Goal: Information Seeking & Learning: Check status

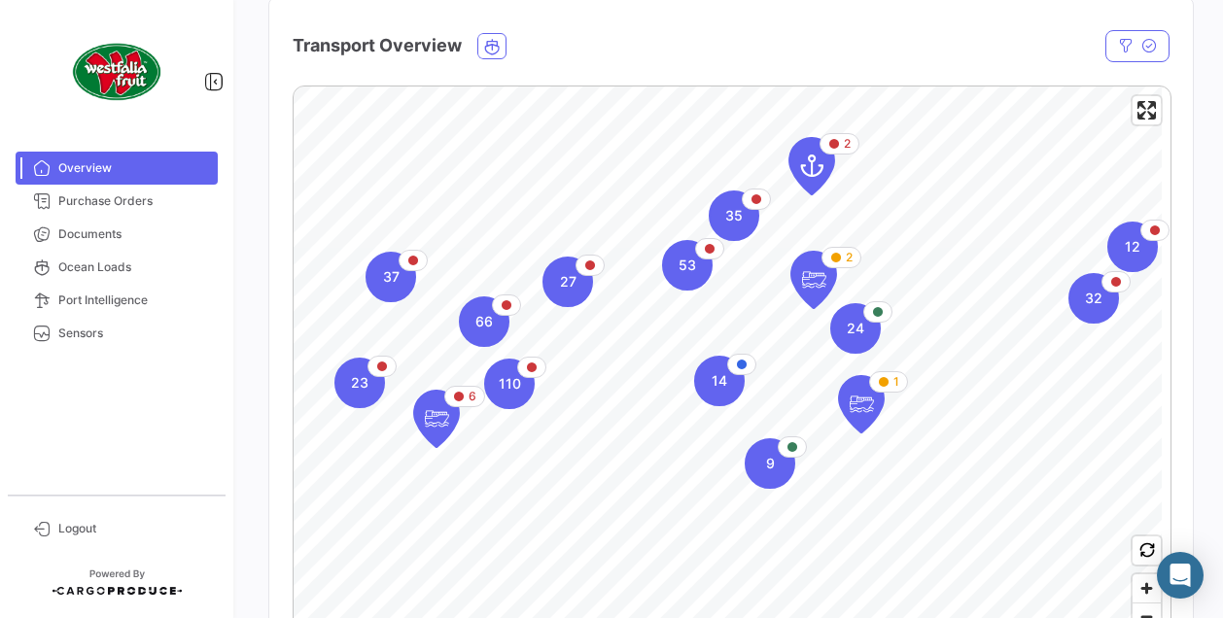
scroll to position [326, 0]
click at [691, 263] on span "53" at bounding box center [686, 264] width 17 height 19
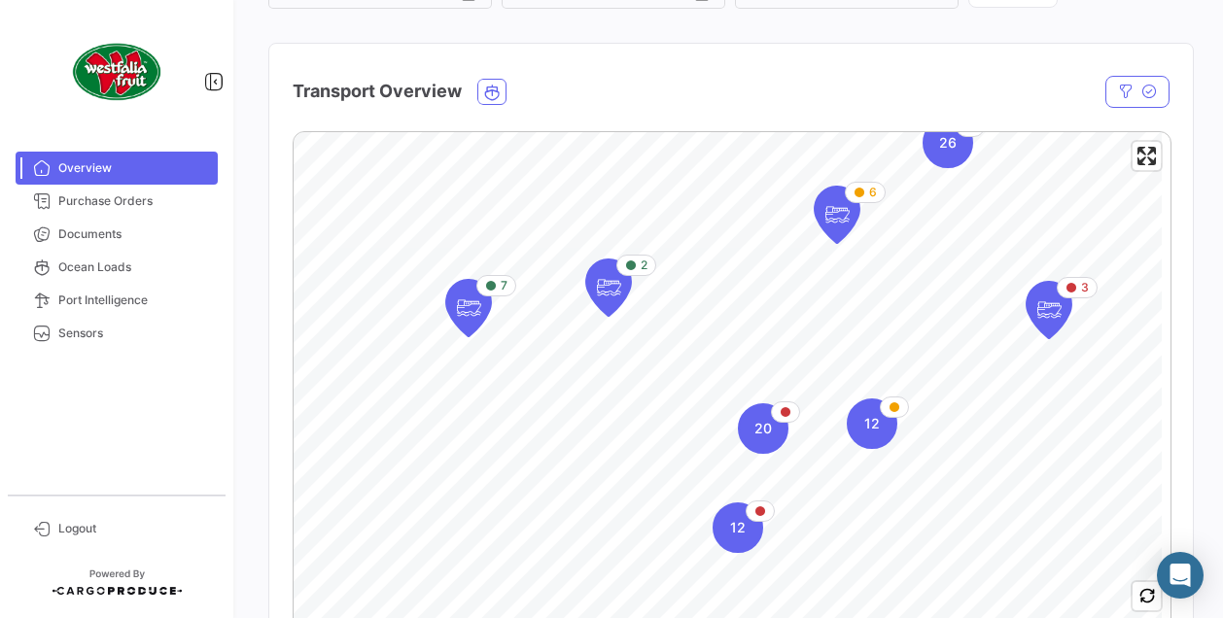
scroll to position [268, 0]
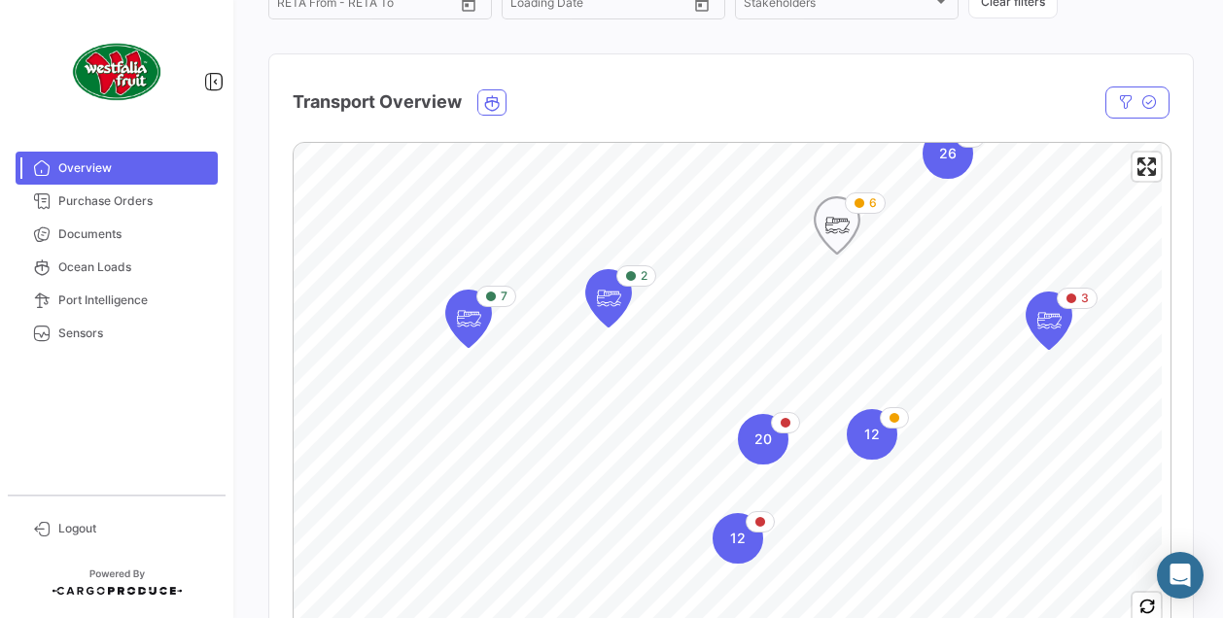
click at [826, 223] on icon "Map marker" at bounding box center [836, 225] width 27 height 41
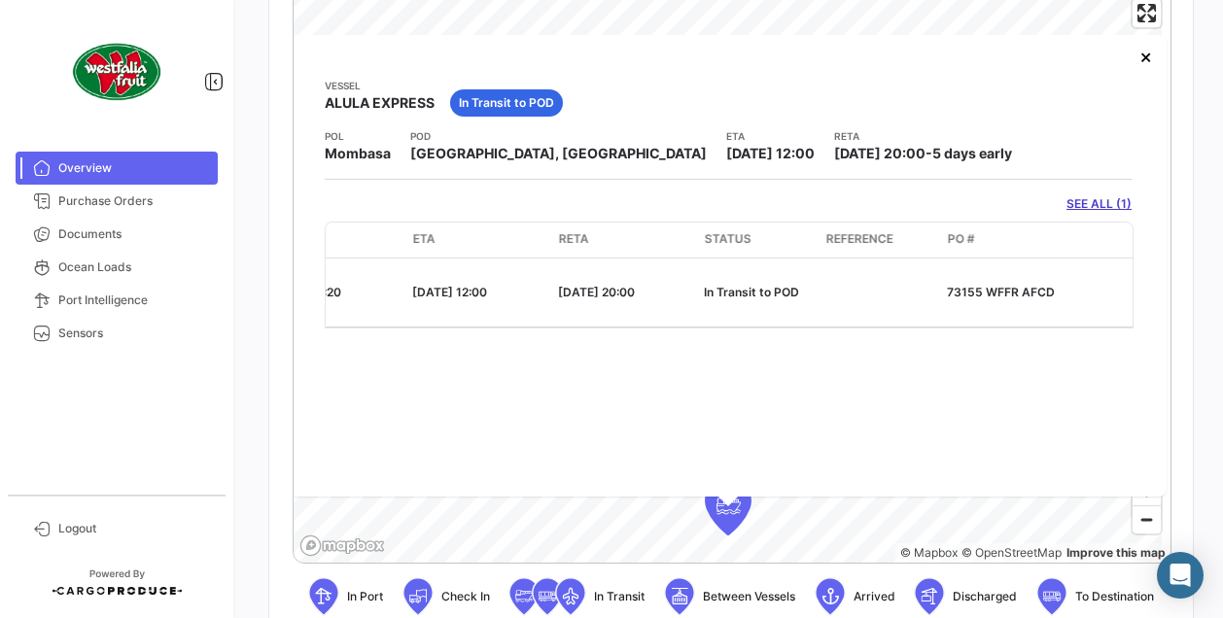
scroll to position [0, 811]
click at [1143, 53] on button "×" at bounding box center [1144, 56] width 39 height 39
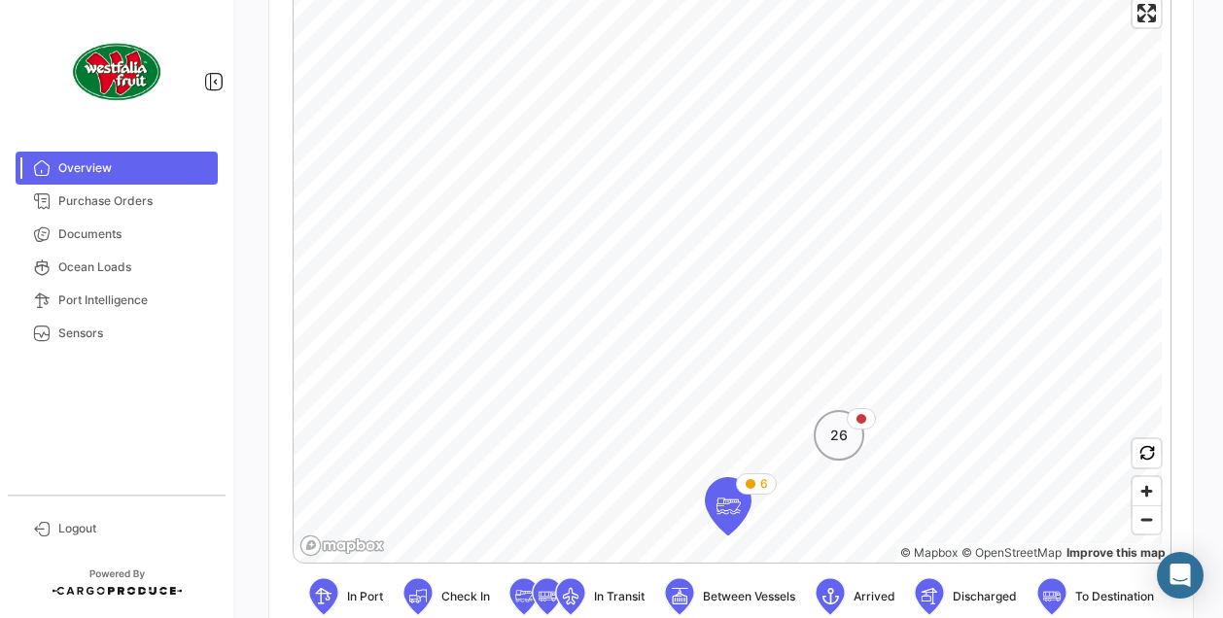
click at [844, 440] on span "26" at bounding box center [838, 435] width 17 height 19
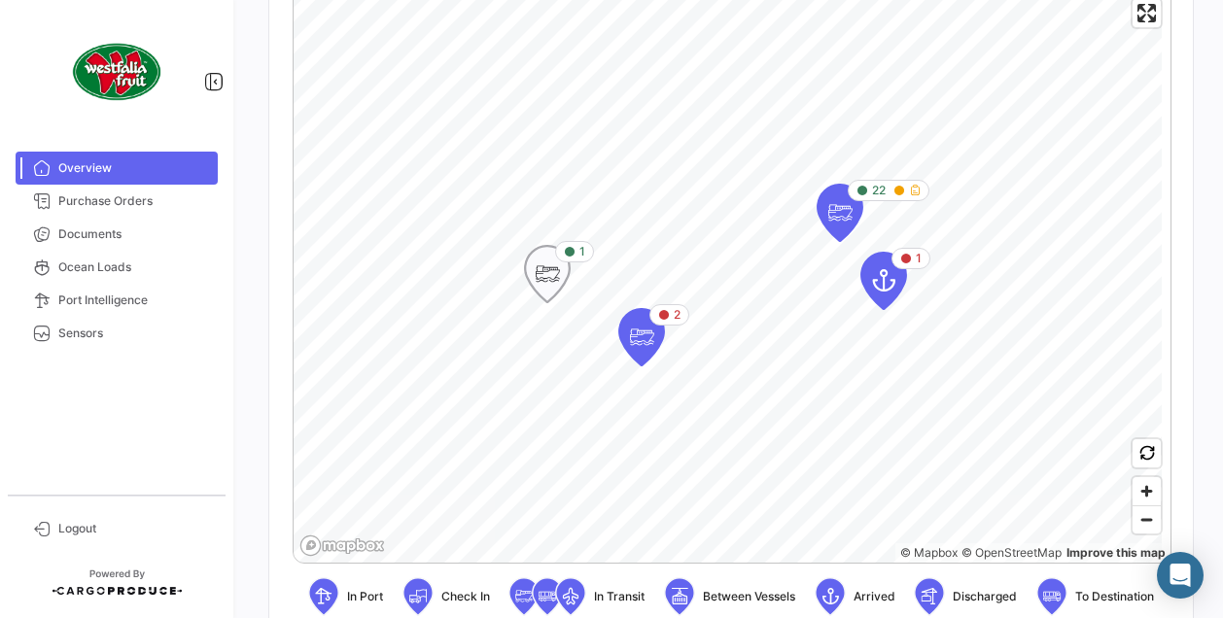
click at [548, 283] on icon "Map marker" at bounding box center [547, 274] width 27 height 41
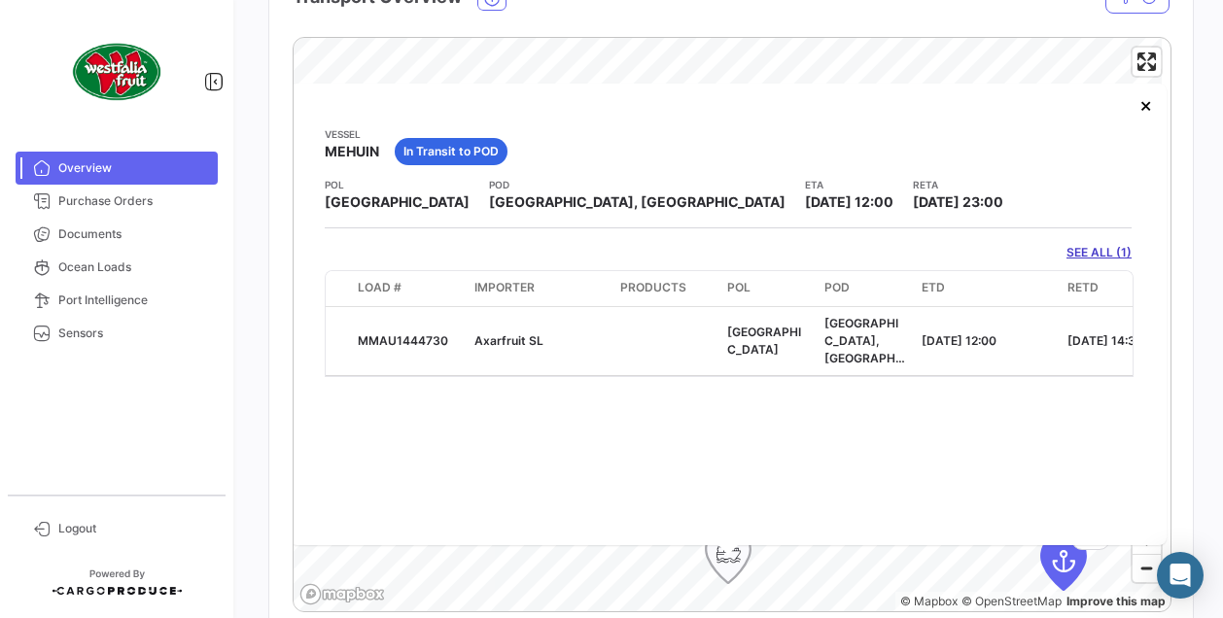
scroll to position [374, 0]
click at [1137, 107] on button "×" at bounding box center [1144, 104] width 39 height 39
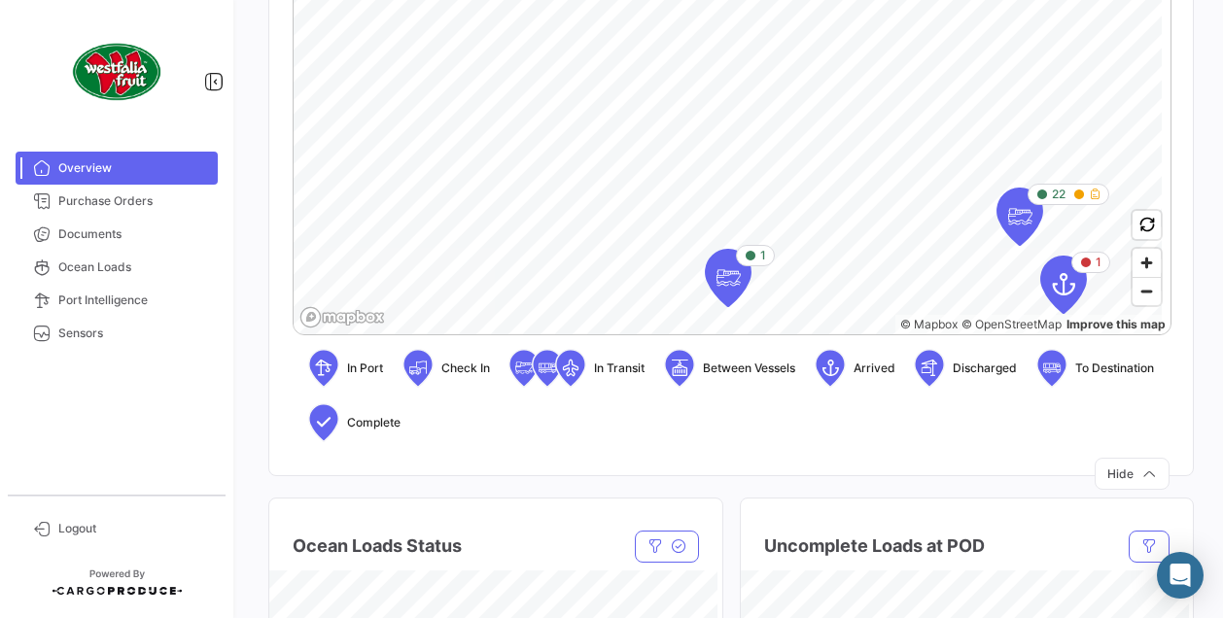
scroll to position [729, 0]
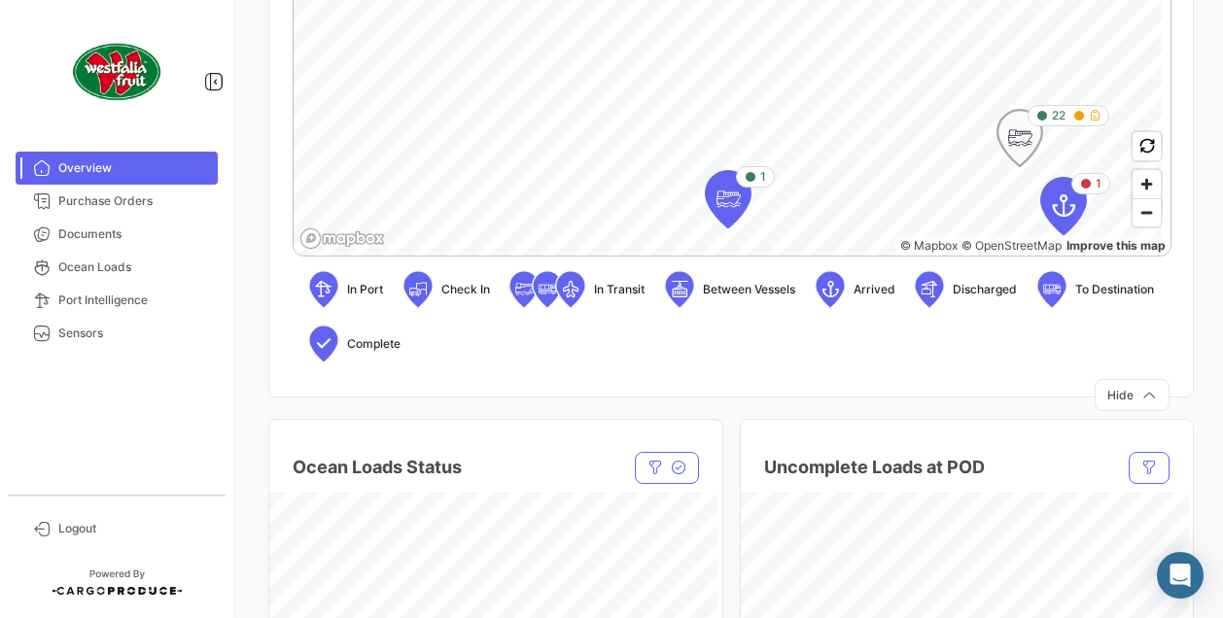
click at [1020, 155] on icon "Map marker" at bounding box center [1019, 138] width 27 height 41
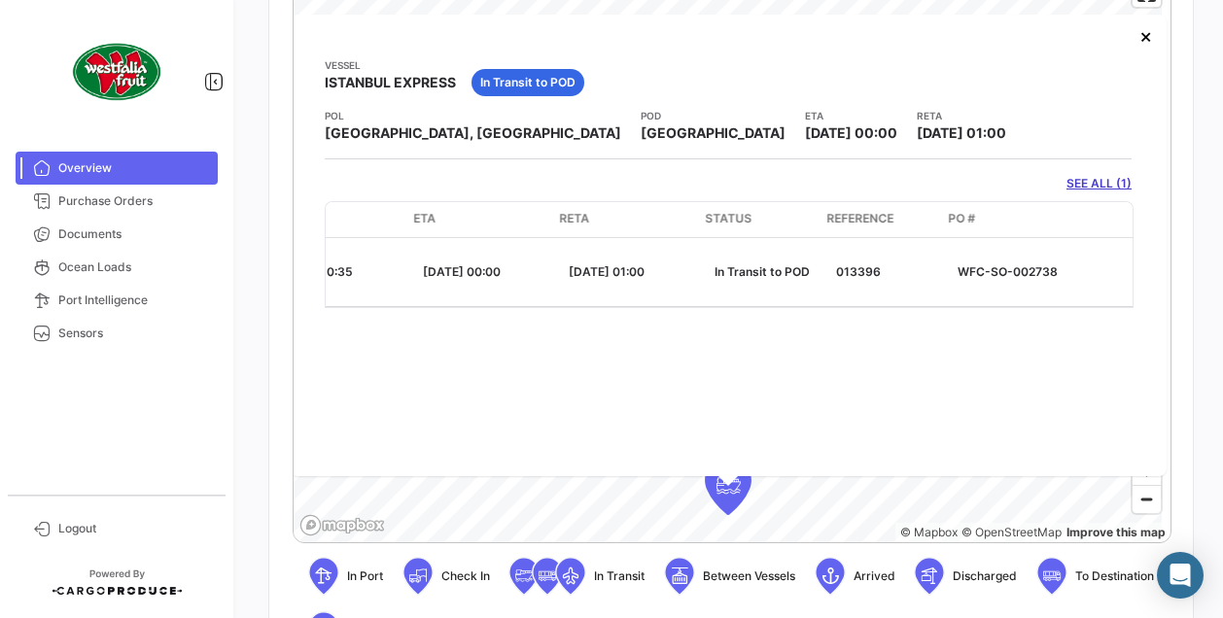
scroll to position [0, 803]
click at [1135, 40] on button "×" at bounding box center [1144, 36] width 39 height 39
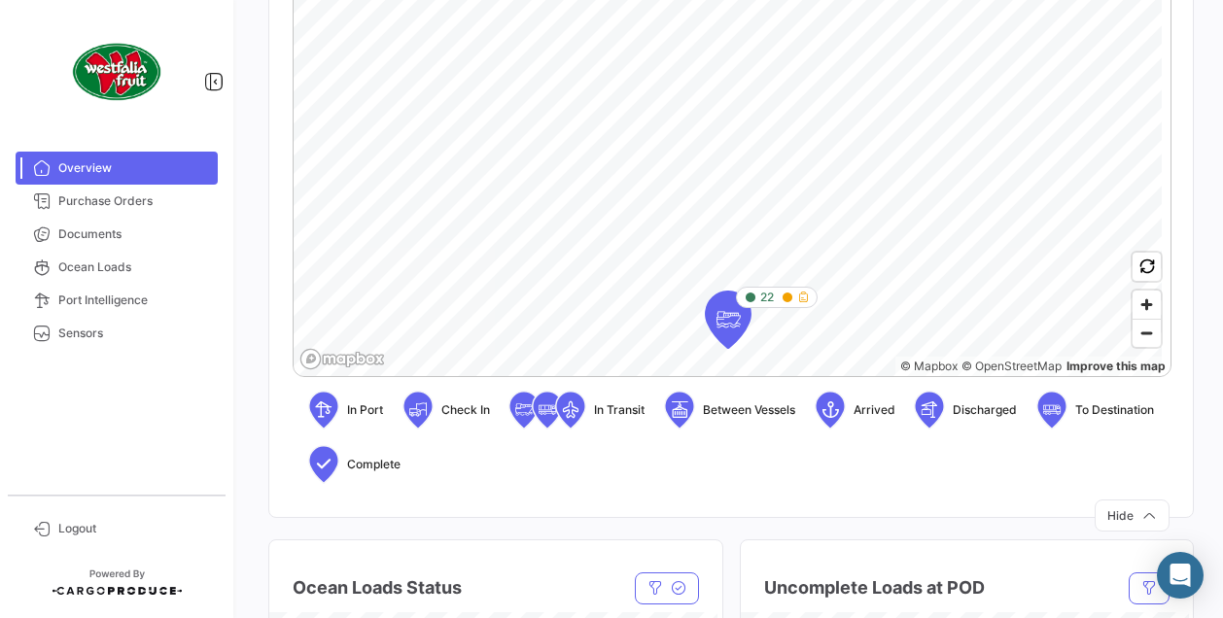
scroll to position [614, 0]
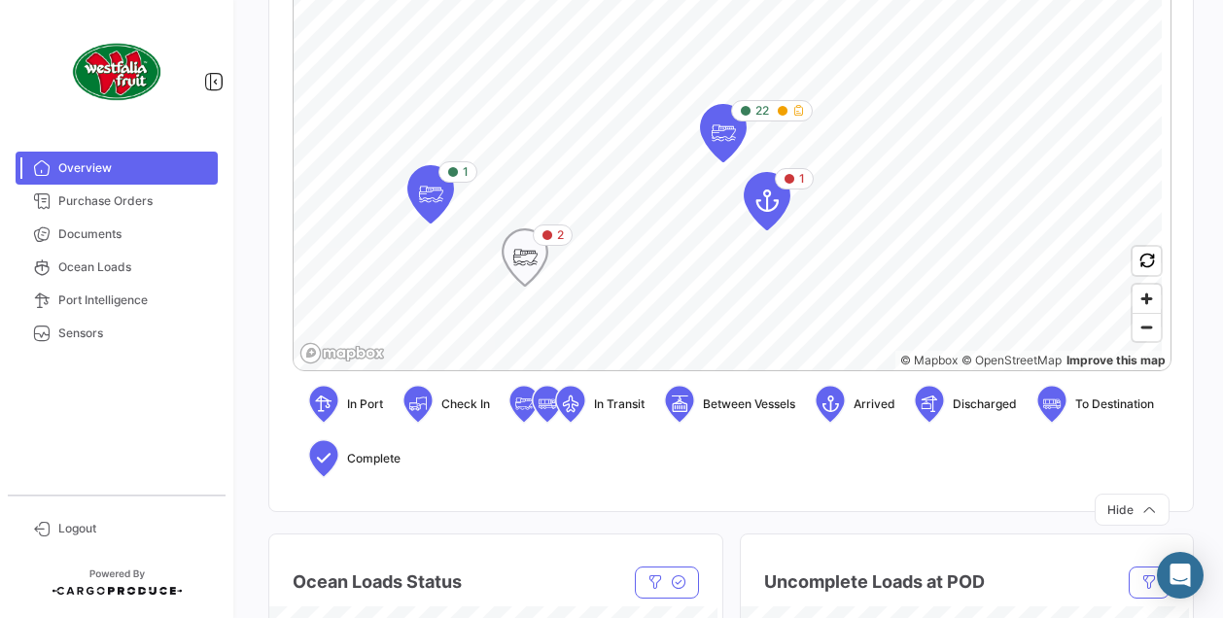
click at [533, 271] on icon "Map marker" at bounding box center [524, 257] width 27 height 41
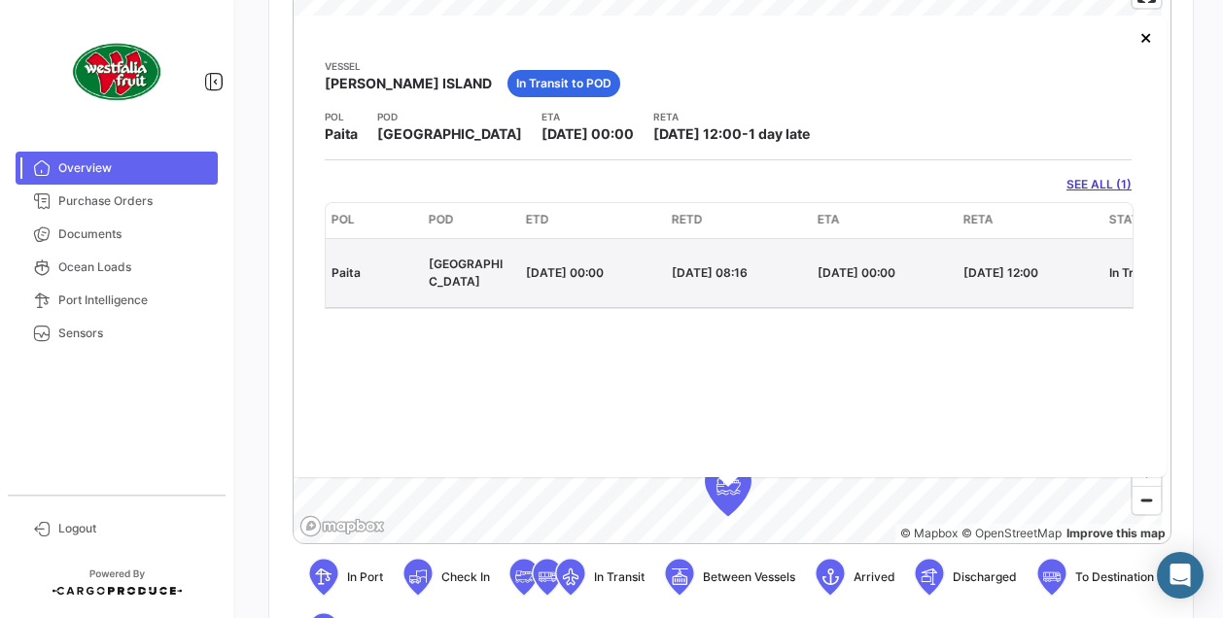
scroll to position [436, 0]
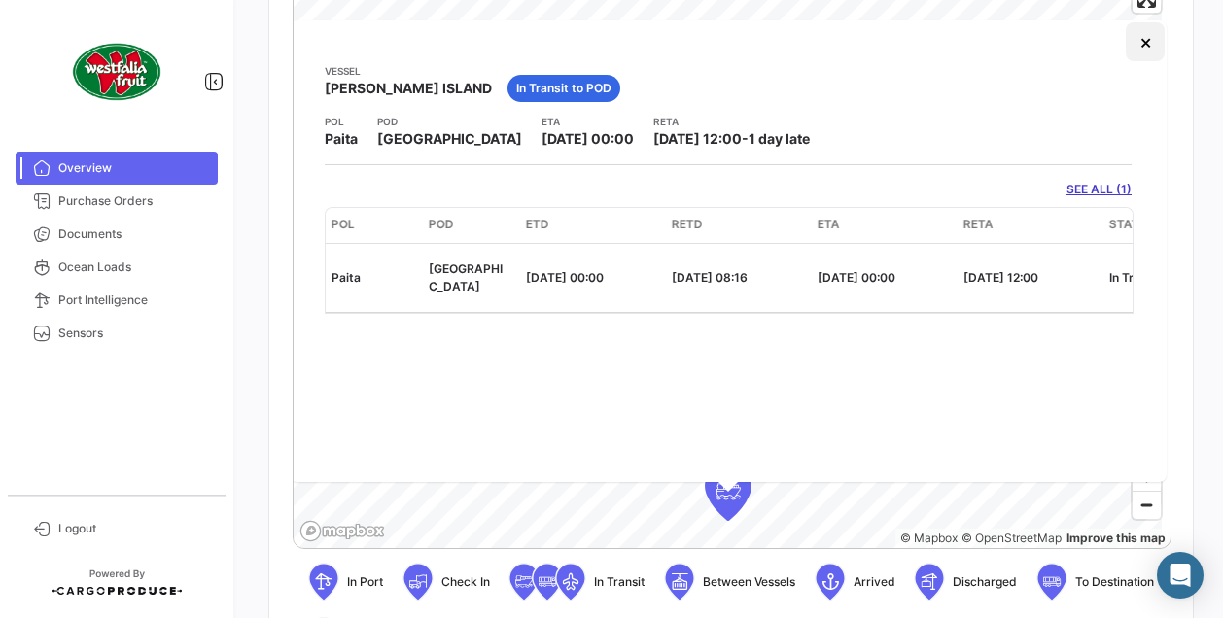
click at [1139, 45] on button "×" at bounding box center [1144, 41] width 39 height 39
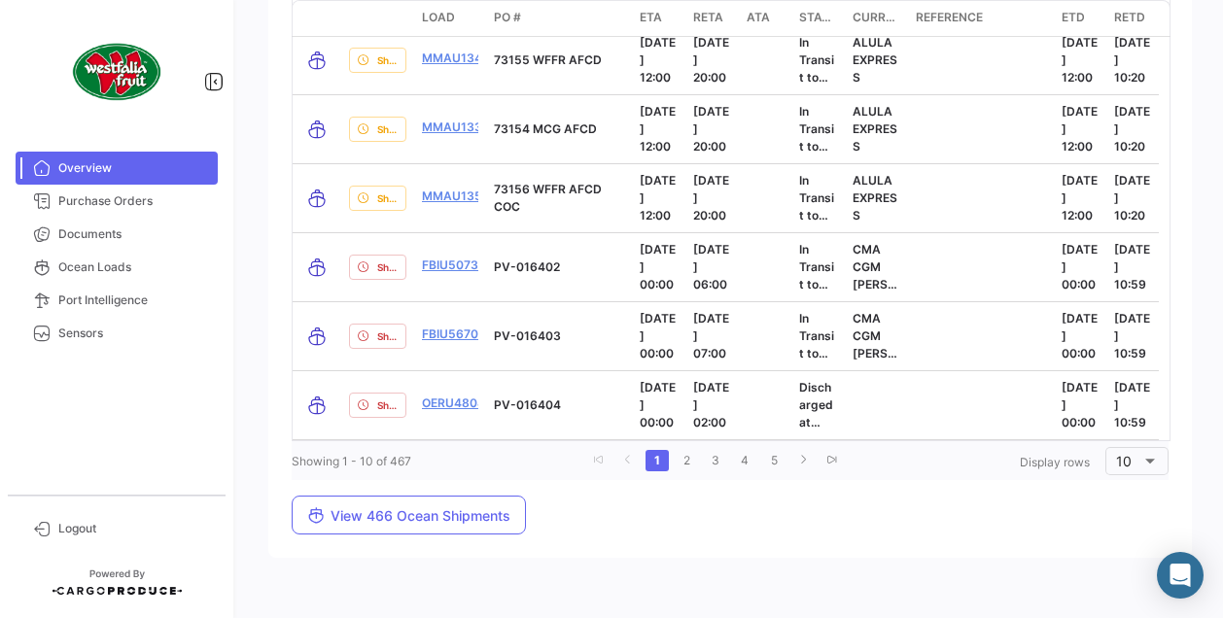
scroll to position [2301, 0]
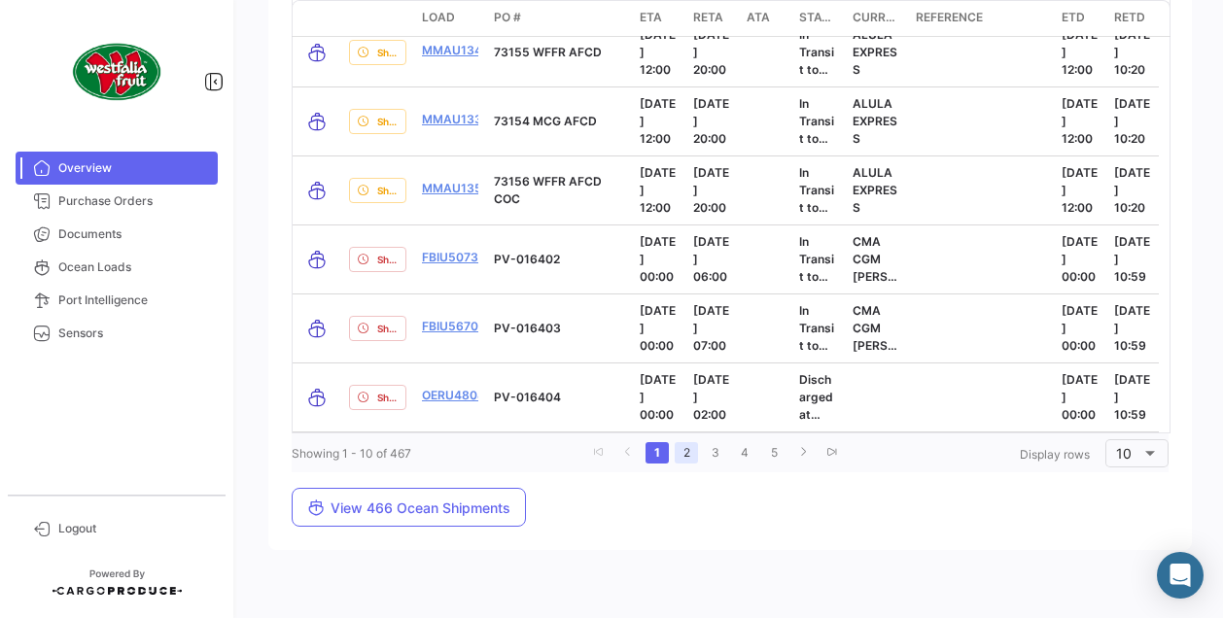
click at [684, 451] on link "2" at bounding box center [685, 452] width 23 height 21
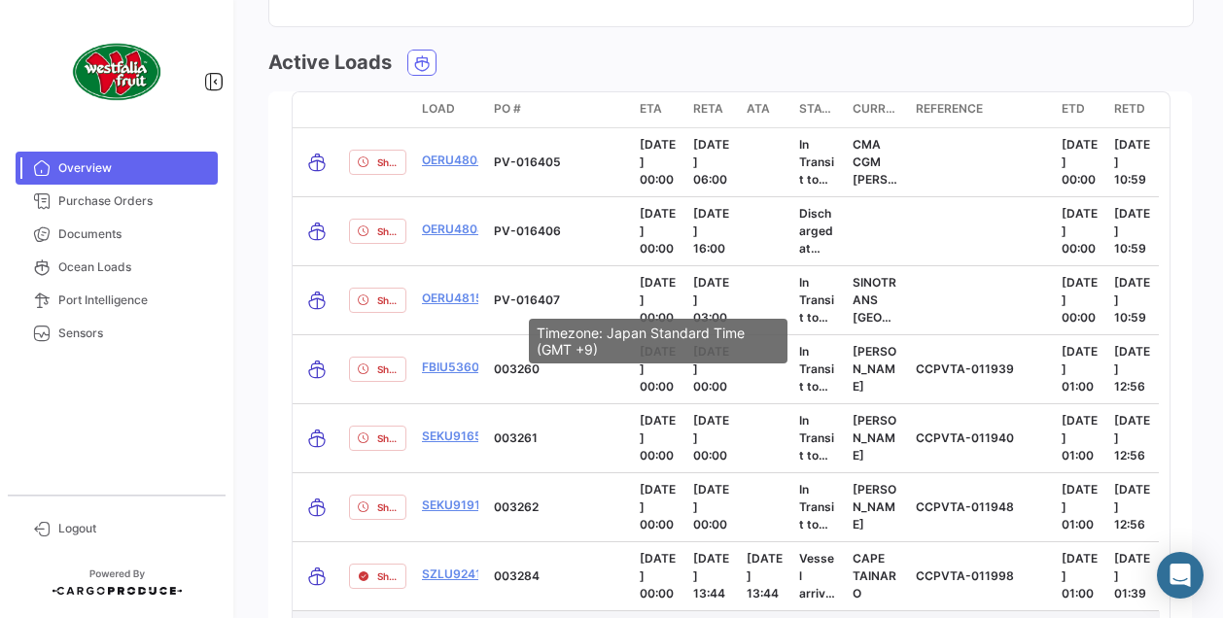
scroll to position [1915, 0]
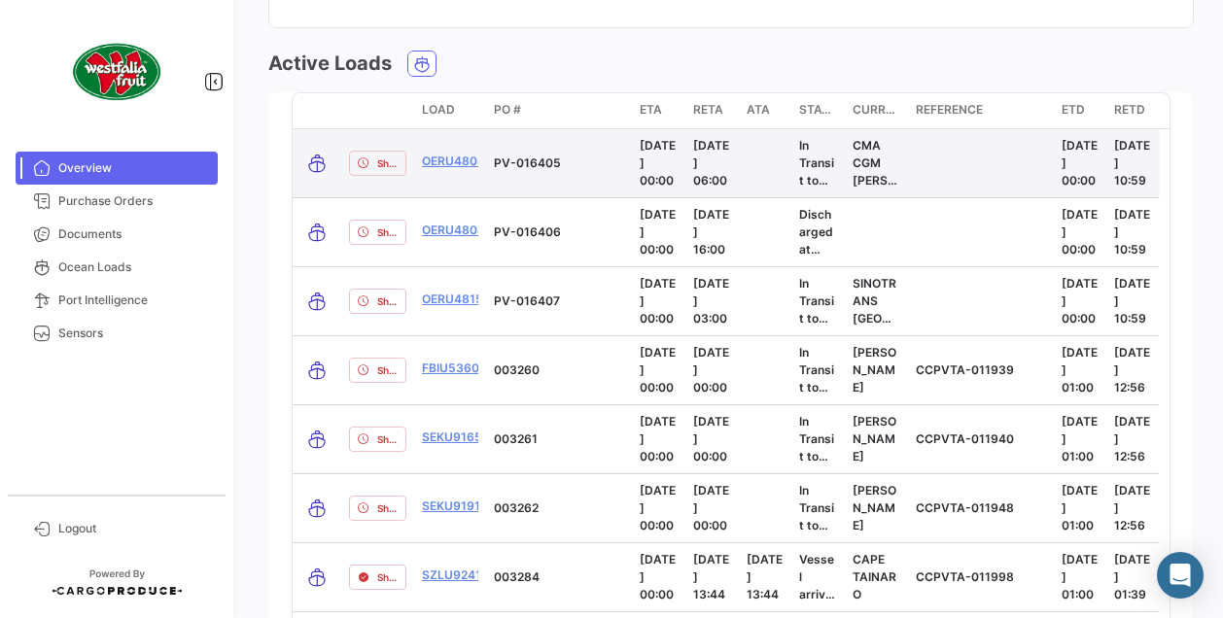
click at [874, 166] on p "CMA CGM [PERSON_NAME]" at bounding box center [876, 163] width 48 height 52
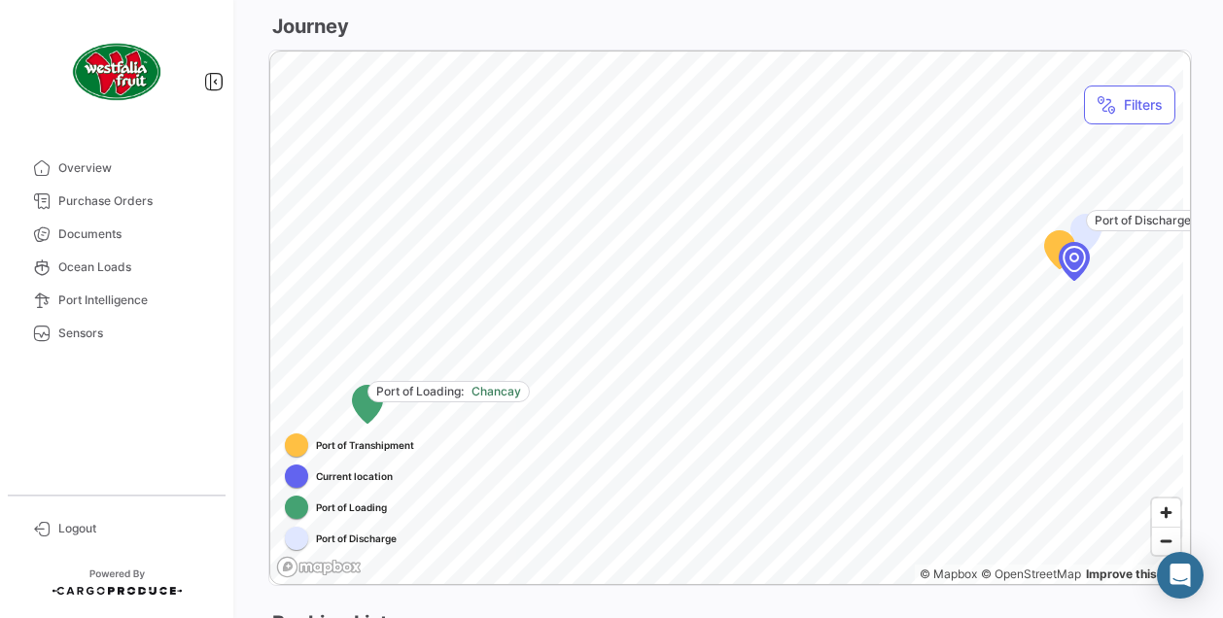
scroll to position [1211, 0]
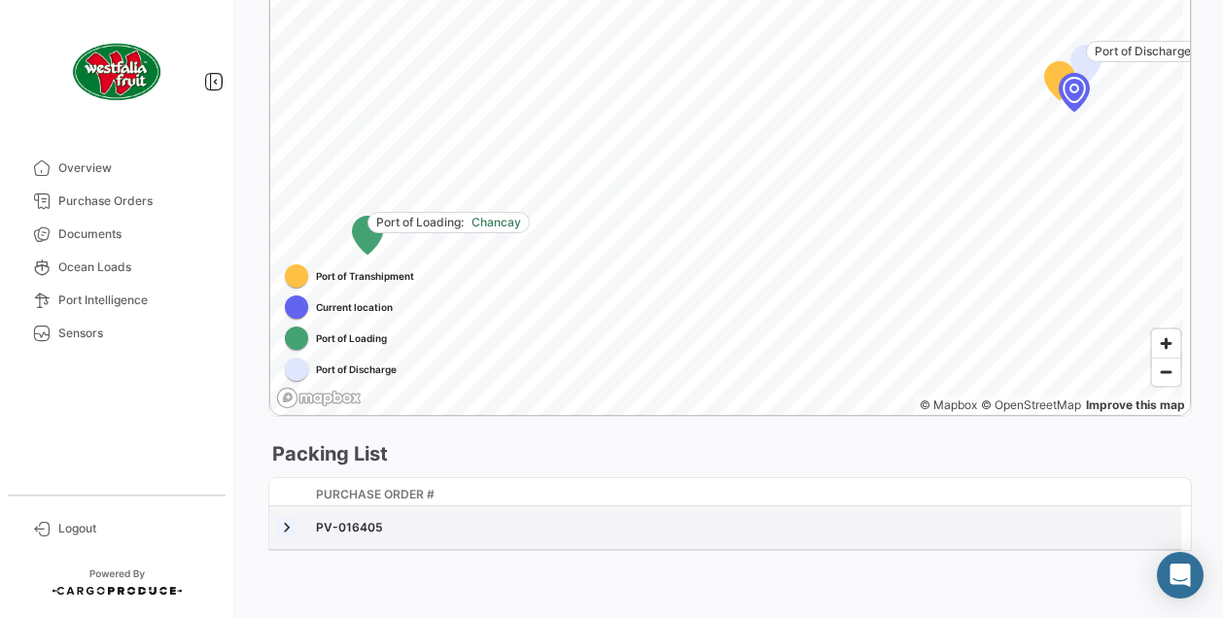
click at [291, 520] on link at bounding box center [286, 527] width 19 height 19
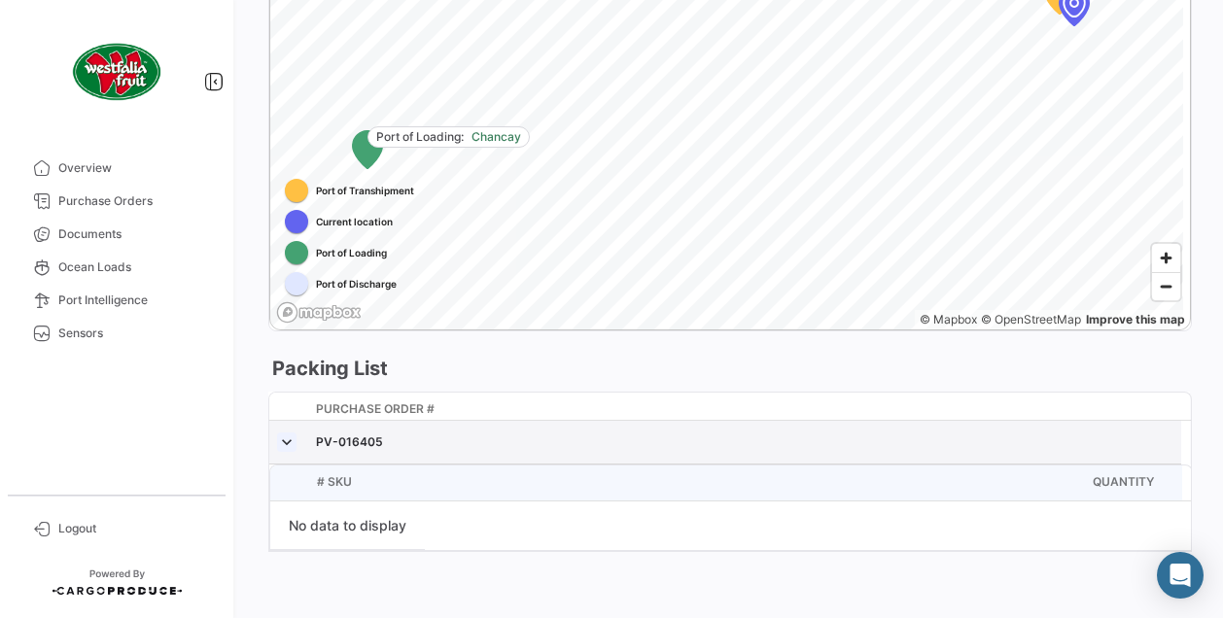
scroll to position [1296, 0]
click at [284, 436] on link at bounding box center [286, 442] width 19 height 19
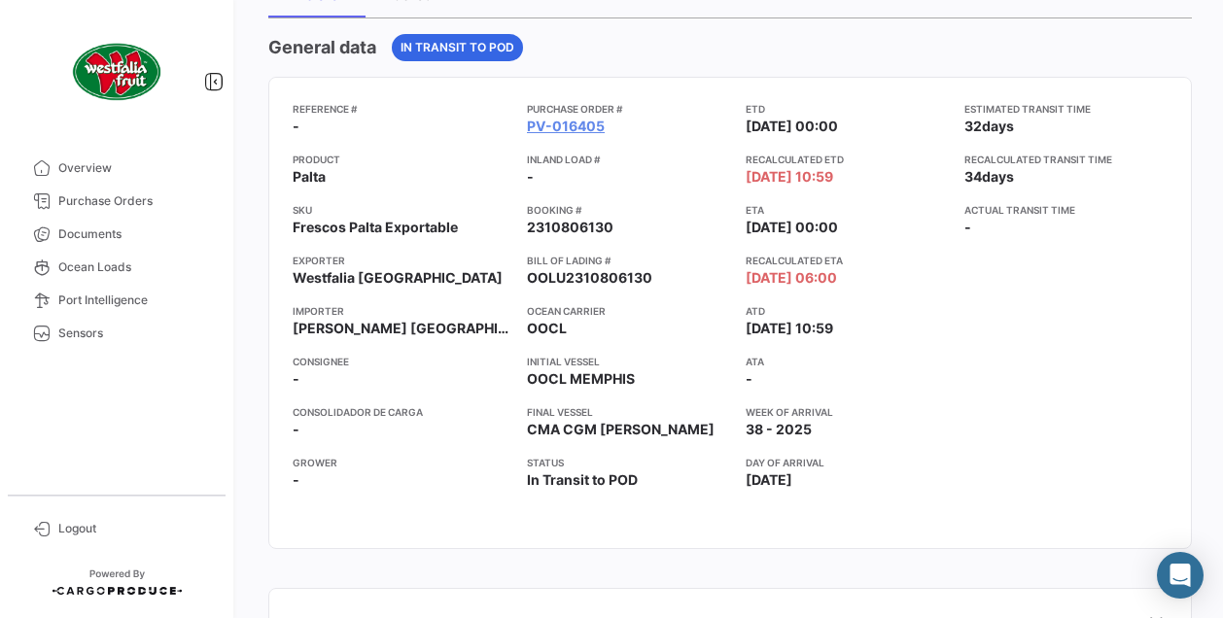
scroll to position [0, 0]
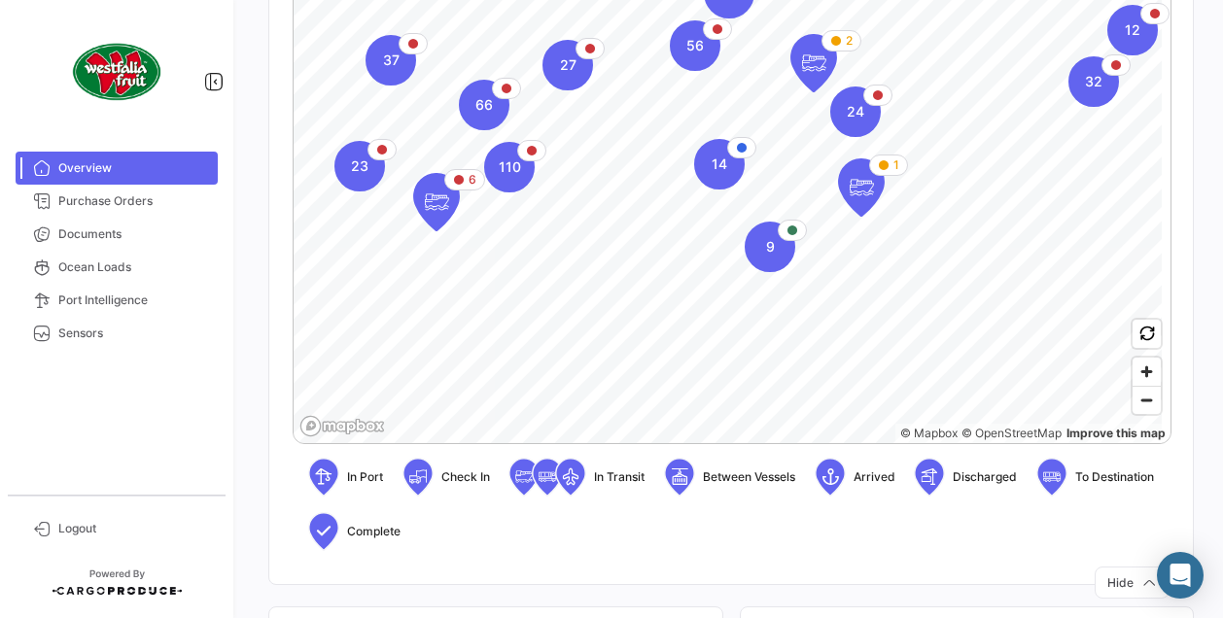
scroll to position [542, 0]
click at [488, 119] on div "66" at bounding box center [484, 104] width 51 height 51
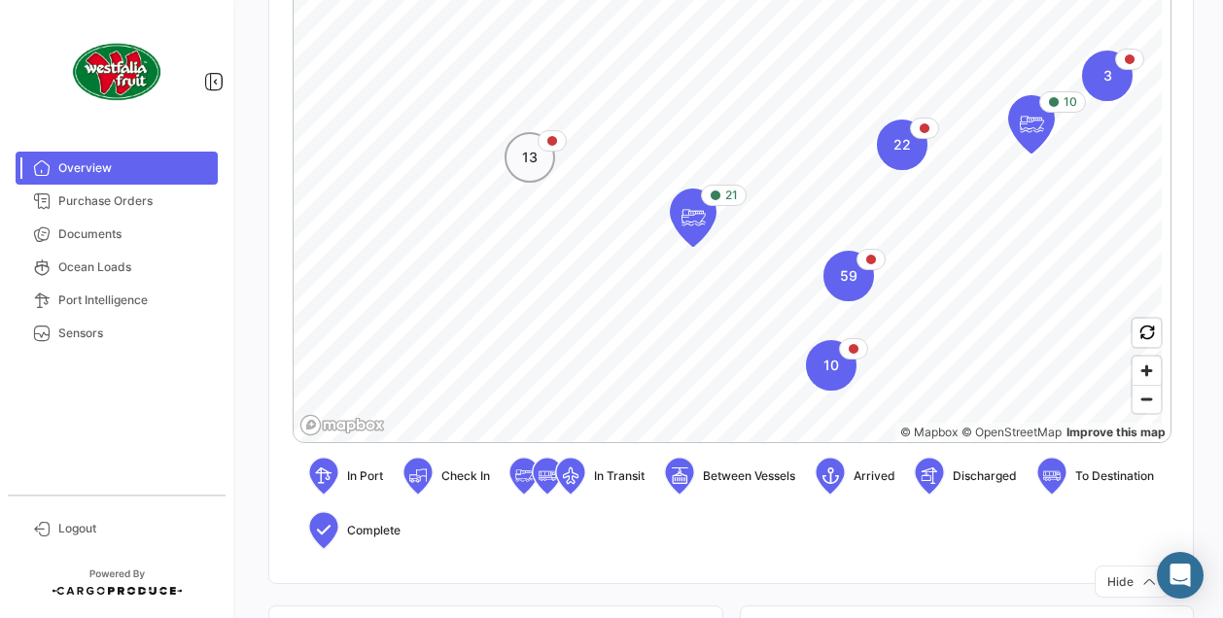
click at [517, 158] on div "13" at bounding box center [529, 157] width 51 height 51
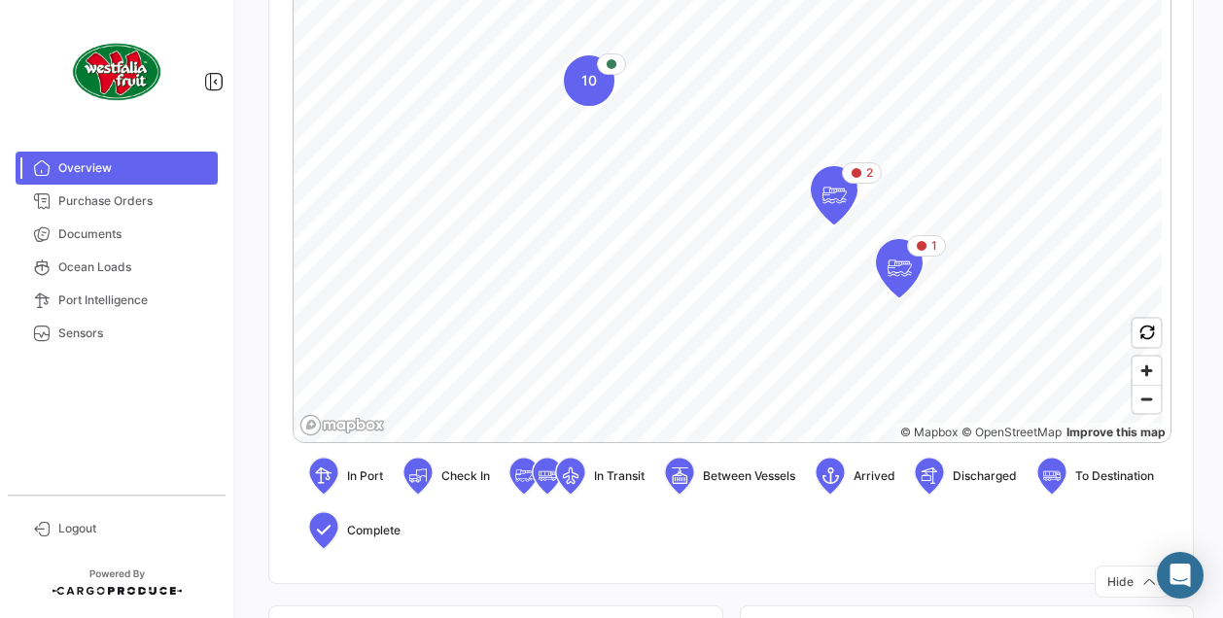
click at [576, 106] on app-map-cluster-icon "10" at bounding box center [589, 80] width 51 height 51
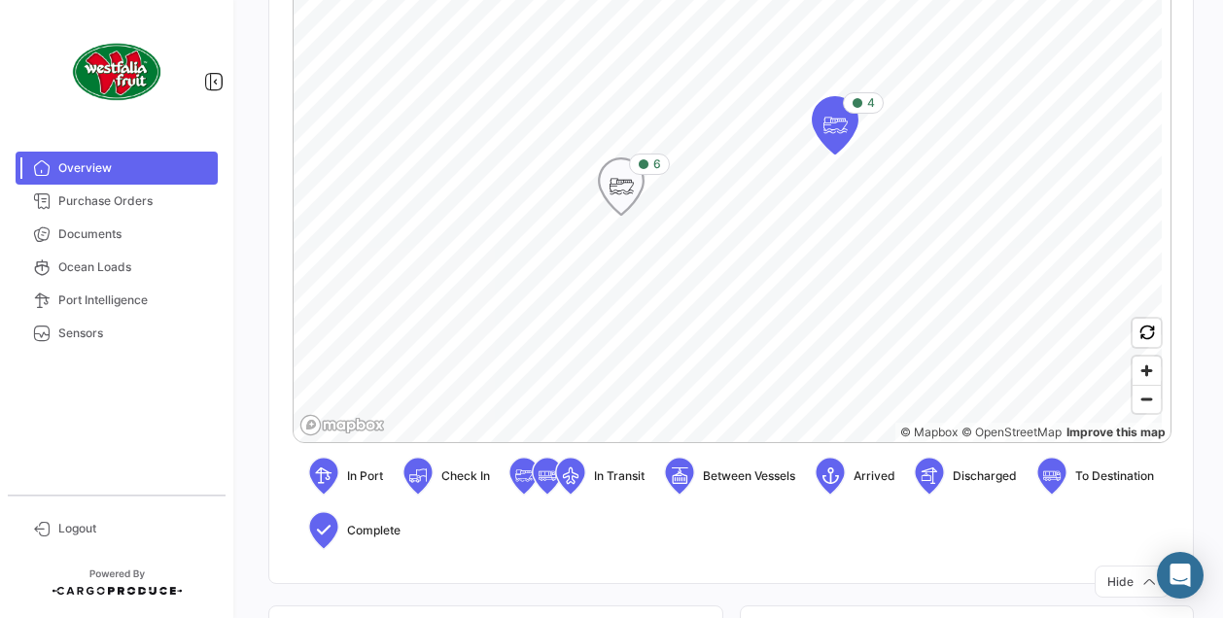
click at [626, 199] on icon "Map marker" at bounding box center [620, 186] width 27 height 41
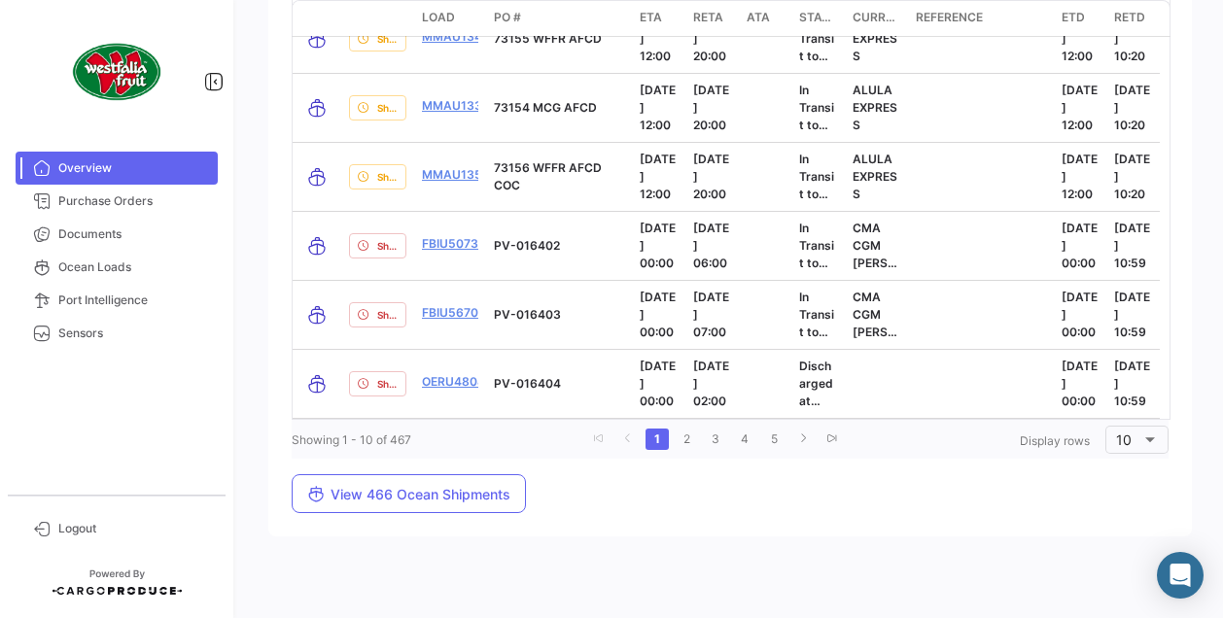
scroll to position [2312, 0]
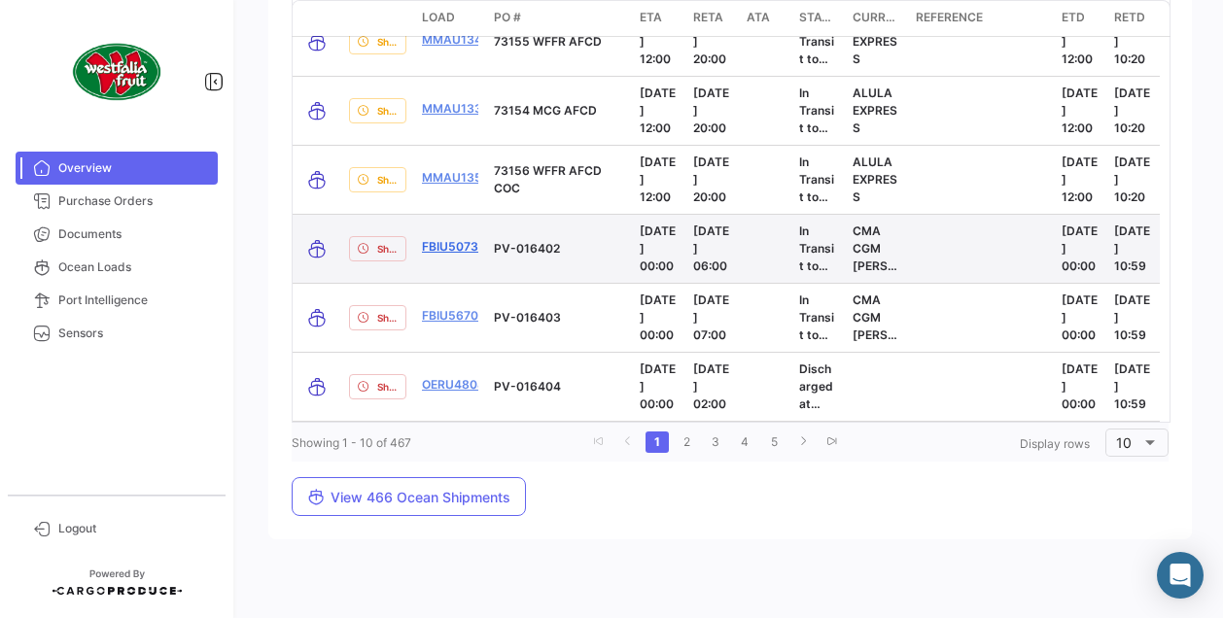
click at [462, 241] on link "FBIU5073836" at bounding box center [462, 246] width 80 height 17
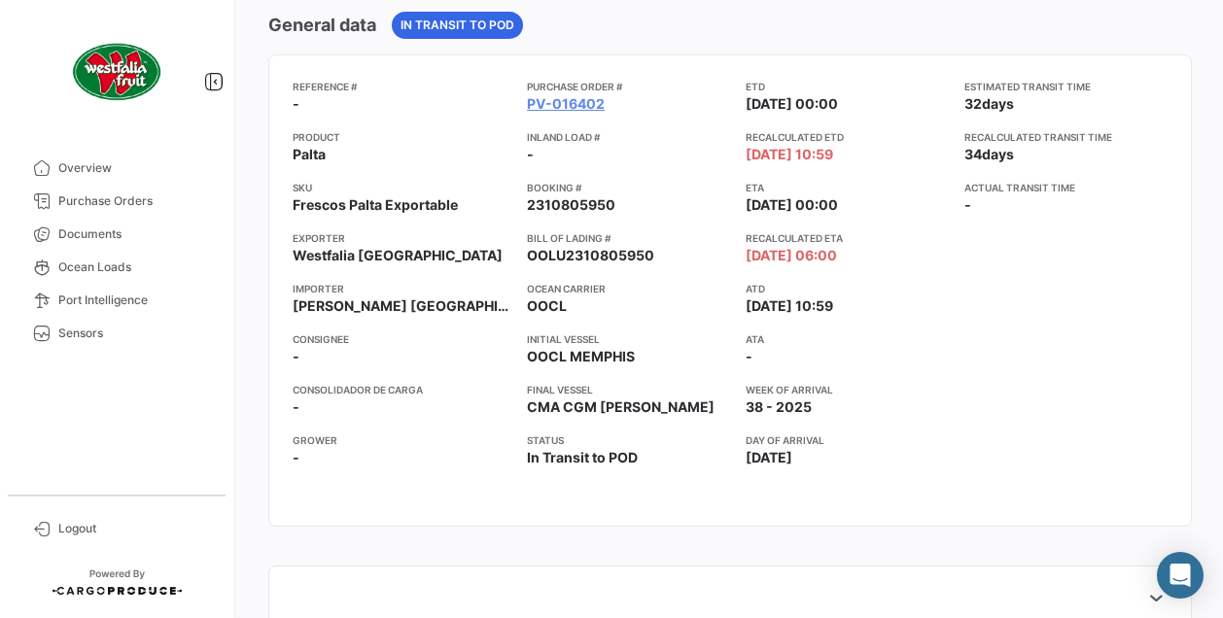
scroll to position [225, 0]
click at [545, 100] on link "PV-016402" at bounding box center [566, 102] width 78 height 19
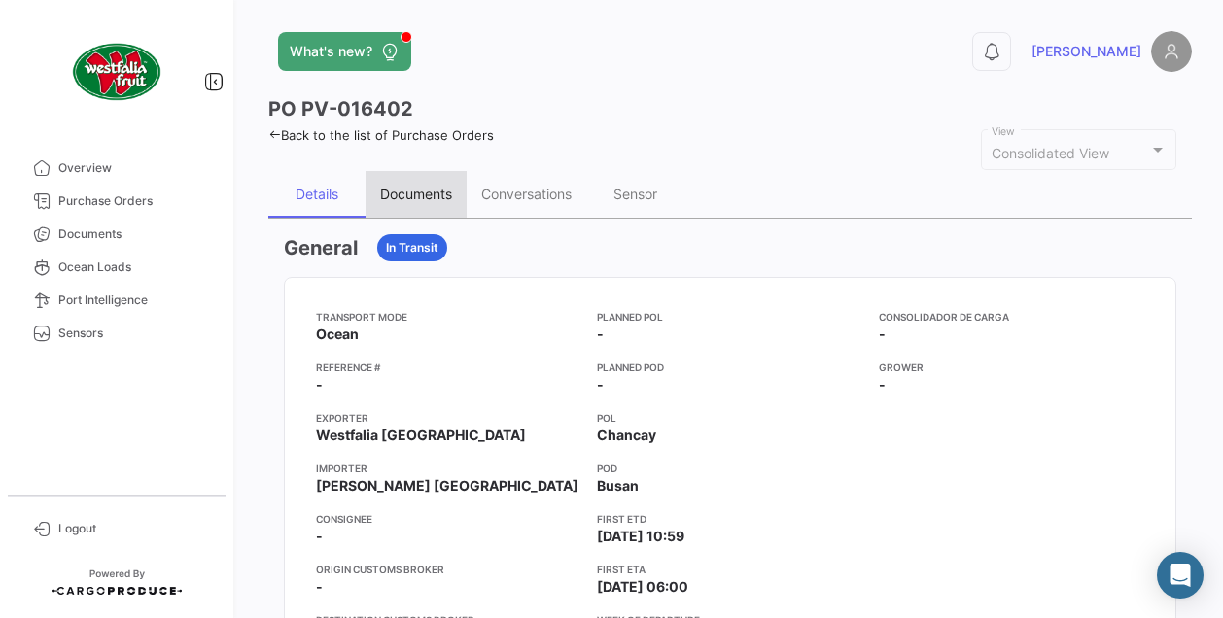
click at [432, 198] on div "Documents" at bounding box center [416, 194] width 72 height 17
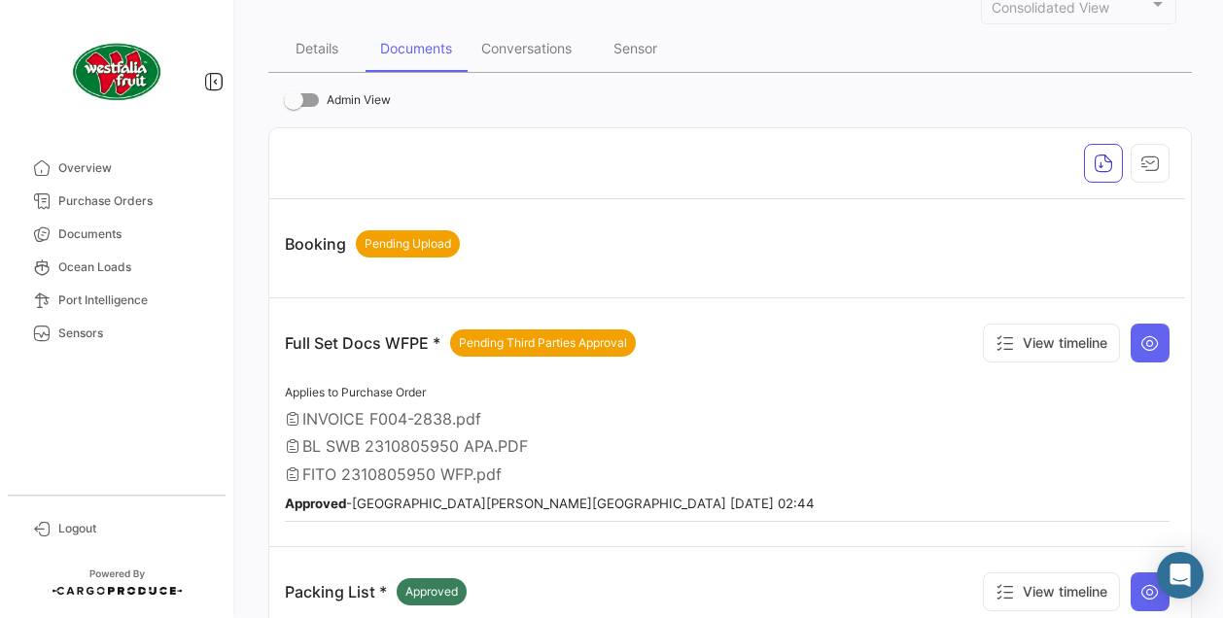
scroll to position [130, 0]
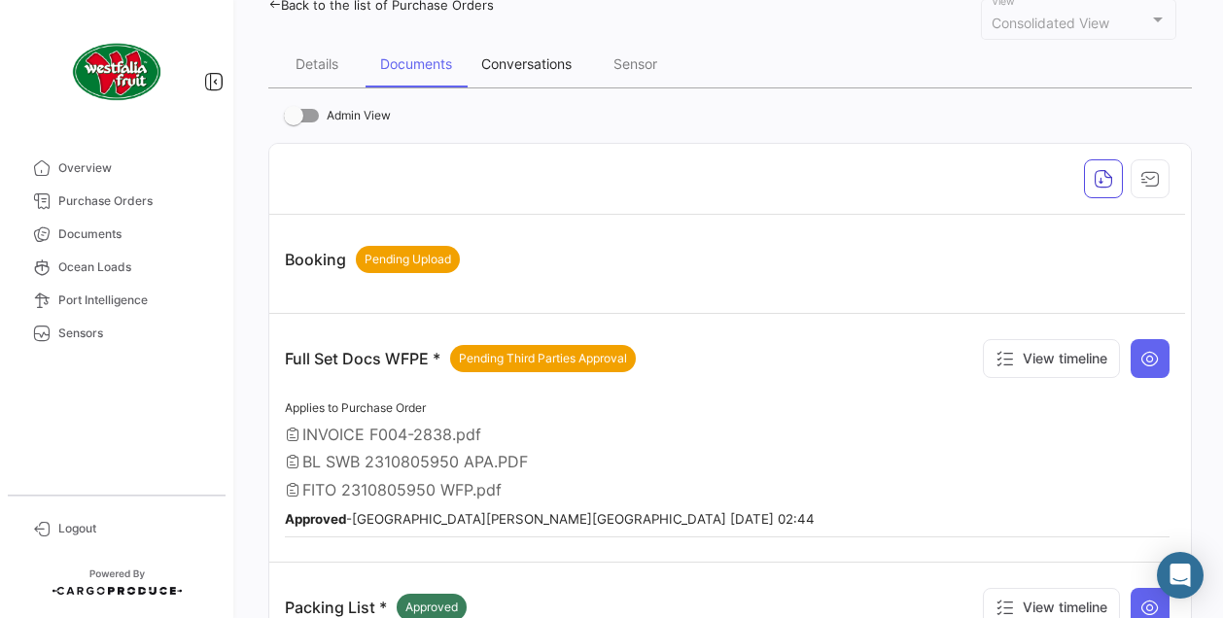
click at [523, 63] on div "Conversations" at bounding box center [526, 63] width 90 height 17
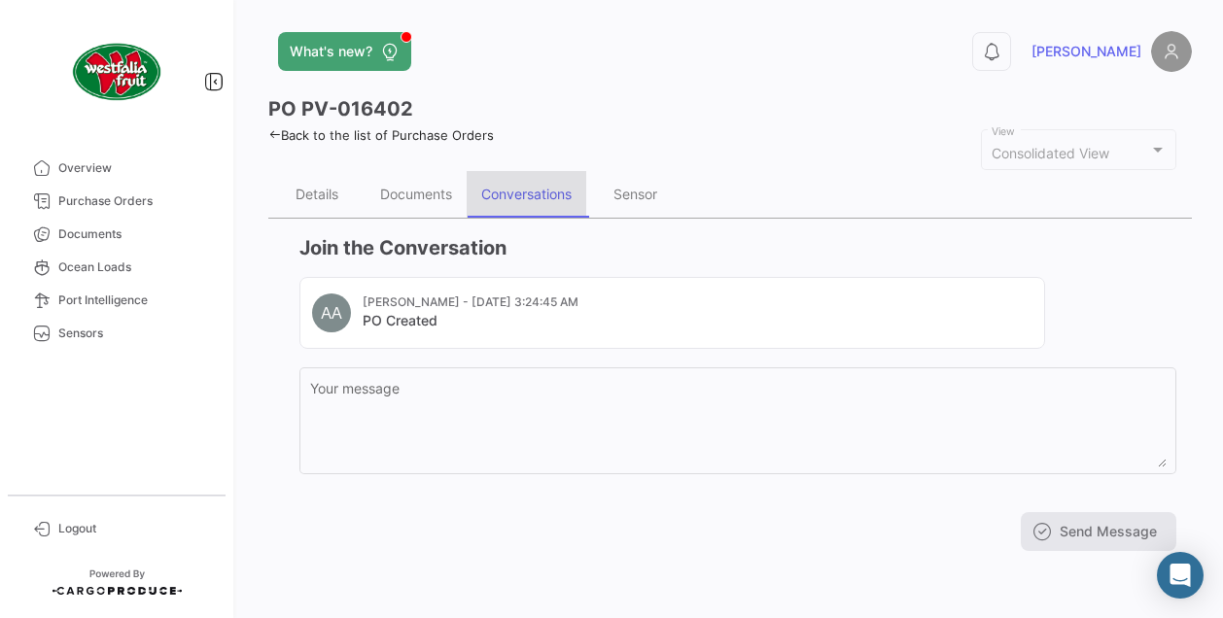
scroll to position [0, 0]
click at [647, 197] on div "Sensor" at bounding box center [635, 194] width 44 height 17
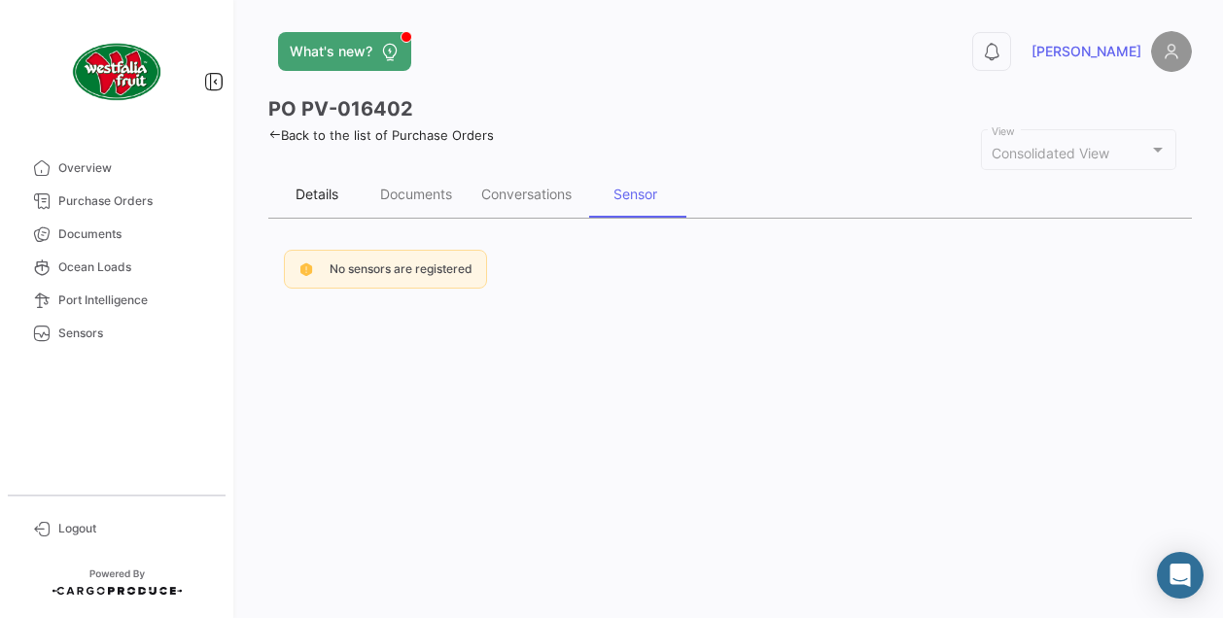
click at [325, 207] on div "Details" at bounding box center [316, 194] width 97 height 47
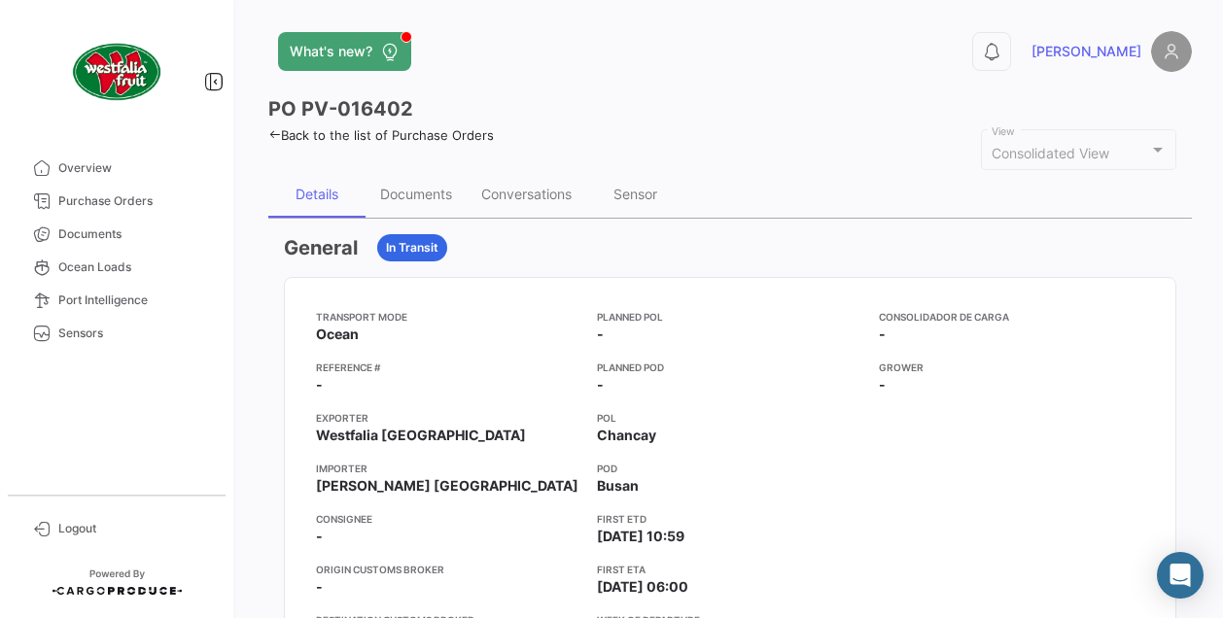
click at [282, 131] on link "Back to the list of Purchase Orders" at bounding box center [380, 135] width 225 height 16
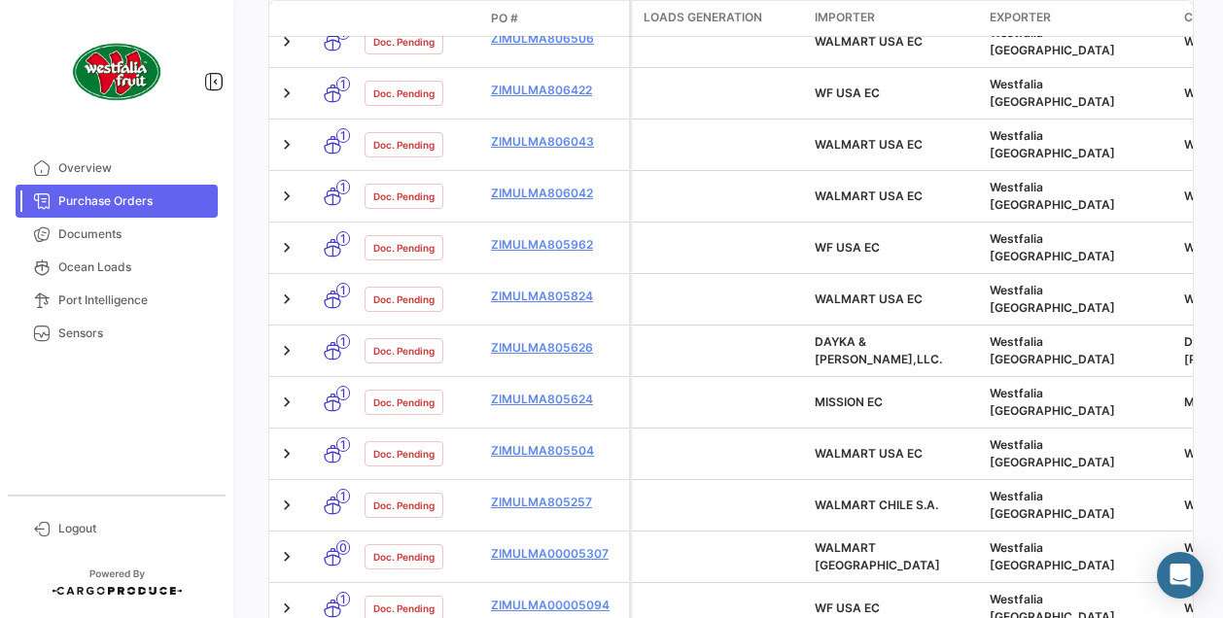
scroll to position [823, 0]
click at [91, 162] on span "Overview" at bounding box center [134, 167] width 152 height 17
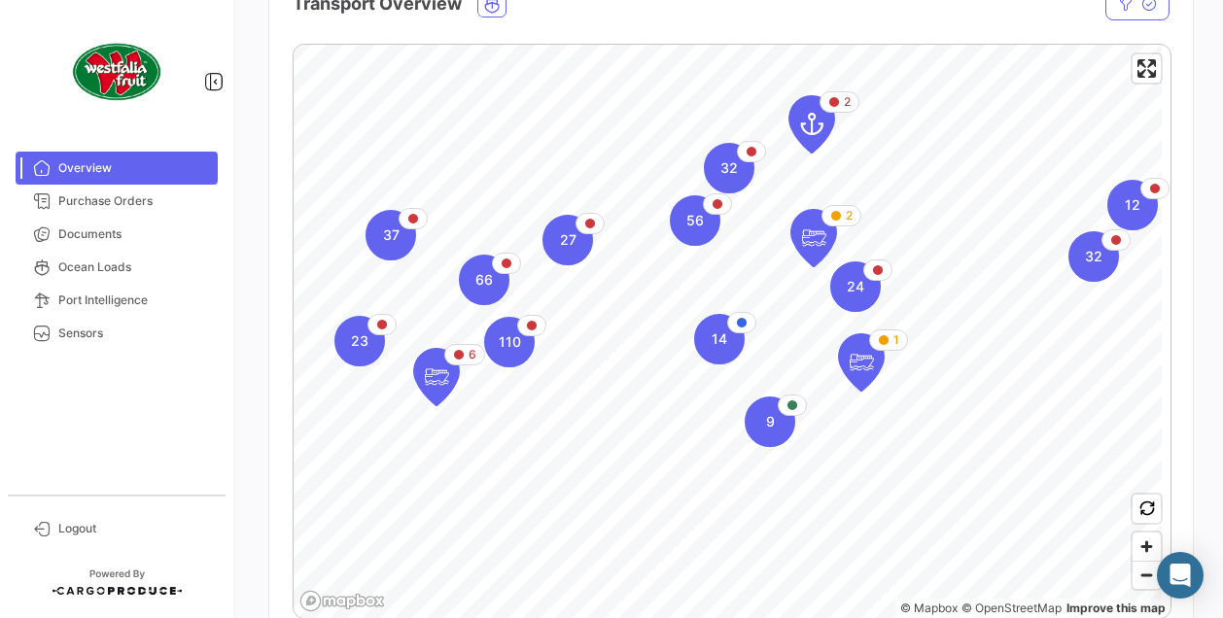
scroll to position [367, 0]
click at [785, 434] on div "9" at bounding box center [769, 421] width 51 height 51
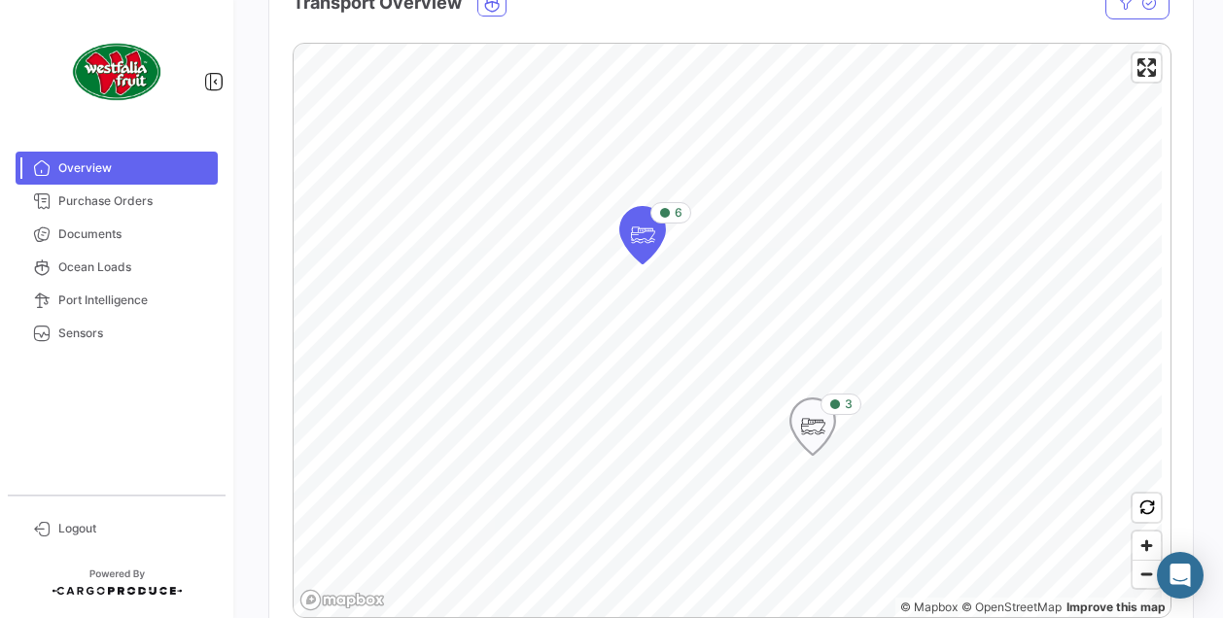
click at [804, 442] on icon "Map marker" at bounding box center [812, 426] width 27 height 41
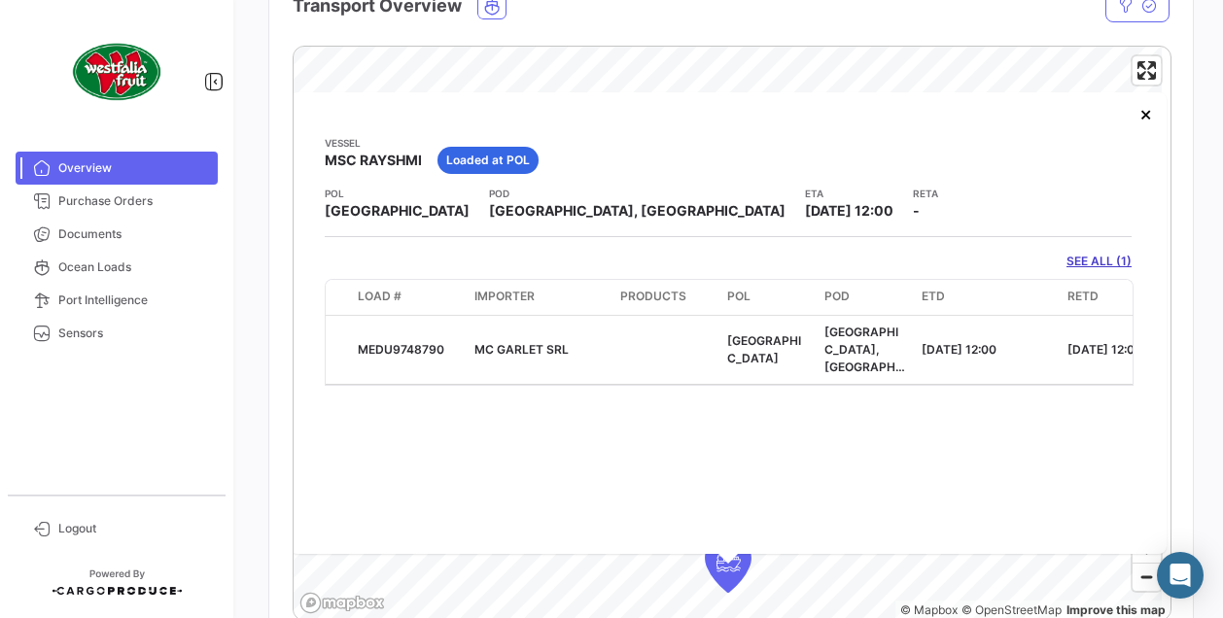
scroll to position [365, 0]
click at [1077, 262] on link "SEE ALL (1)" at bounding box center [1098, 260] width 65 height 17
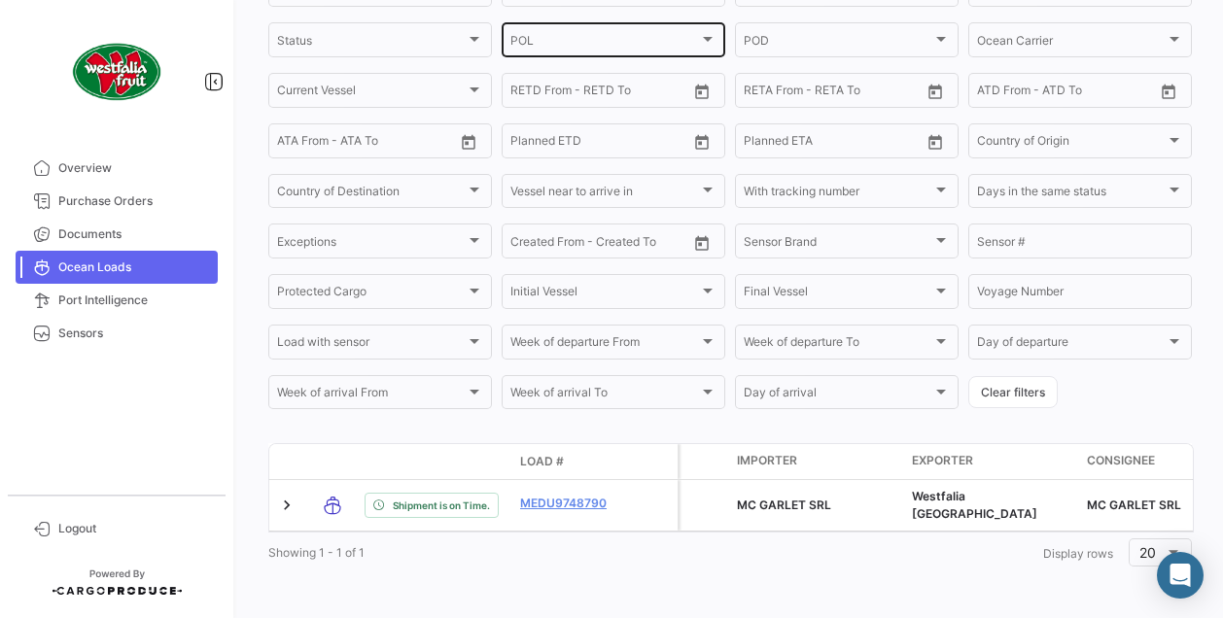
scroll to position [366, 0]
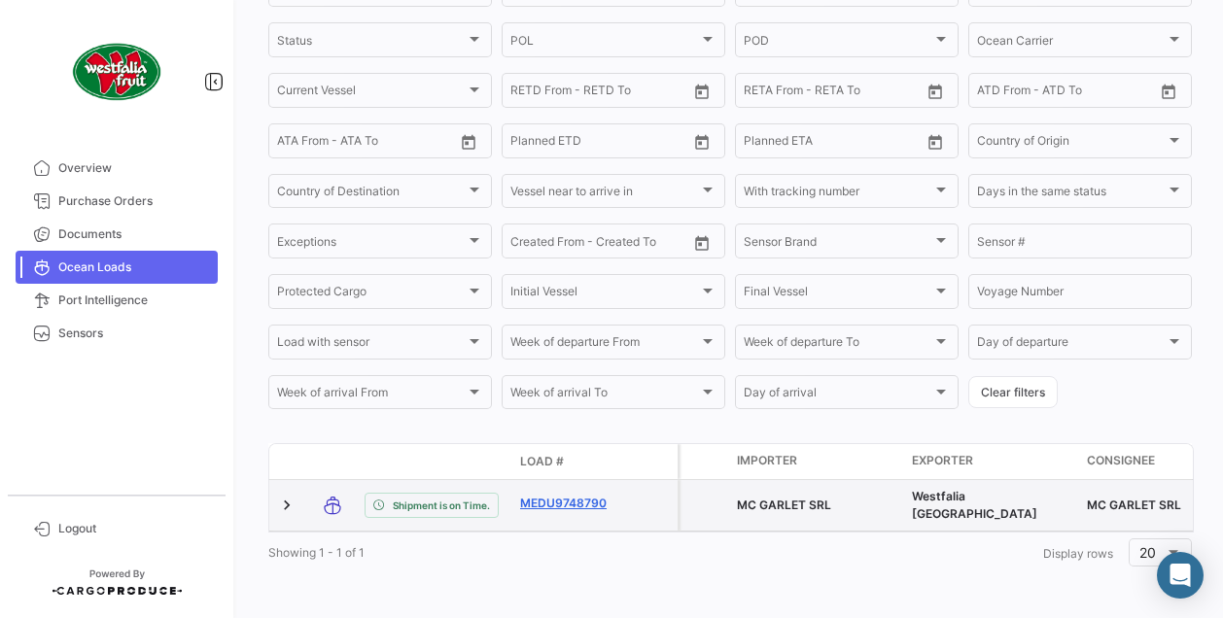
click at [567, 495] on link "MEDU9748790" at bounding box center [570, 503] width 101 height 17
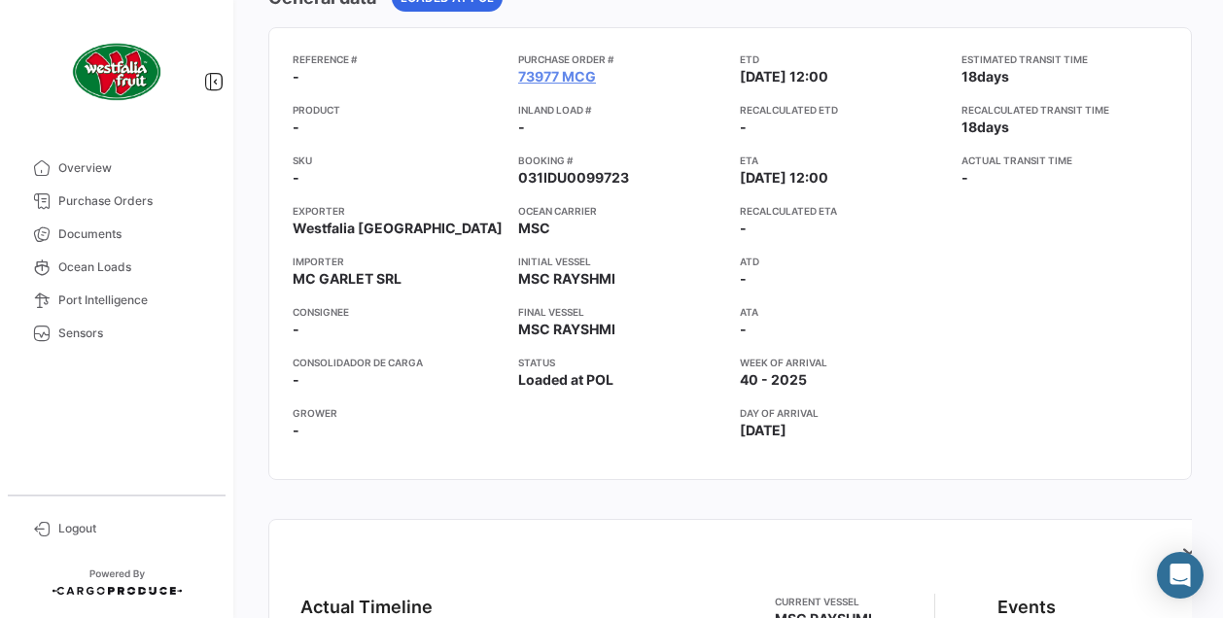
scroll to position [253, 0]
